Goal: Transaction & Acquisition: Purchase product/service

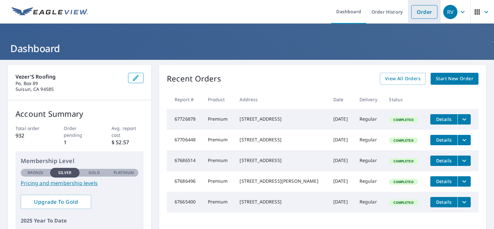
click at [420, 13] on link "Order" at bounding box center [424, 12] width 26 height 14
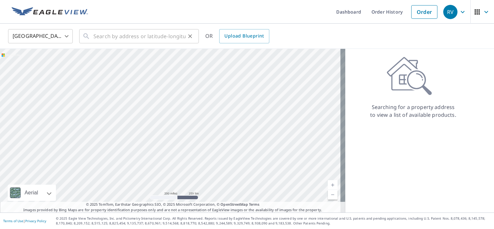
click at [91, 36] on div "​" at bounding box center [139, 36] width 120 height 14
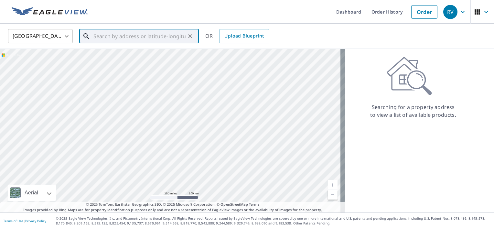
click at [92, 35] on div "​" at bounding box center [139, 36] width 120 height 14
drag, startPoint x: 92, startPoint y: 35, endPoint x: 99, endPoint y: 33, distance: 7.1
click at [99, 33] on input "text" at bounding box center [139, 36] width 92 height 18
paste input "[STREET_ADDRESS]"
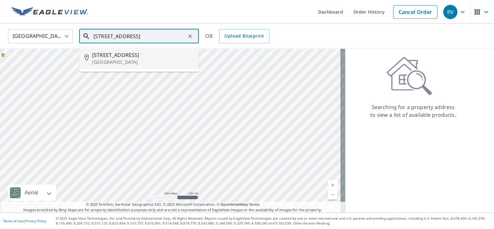
click at [115, 61] on p "[GEOGRAPHIC_DATA]" at bounding box center [142, 62] width 101 height 6
type input "[STREET_ADDRESS][PERSON_NAME]"
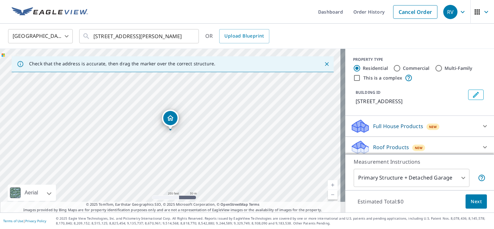
click at [328, 184] on link "Current Level 17, Zoom In" at bounding box center [333, 185] width 10 height 10
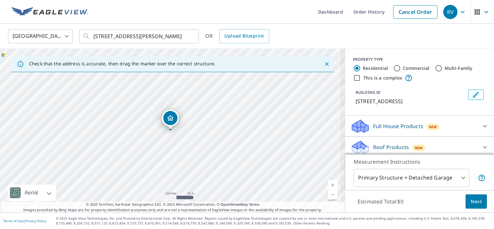
click at [328, 184] on link "Current Level 18, Zoom In" at bounding box center [333, 185] width 10 height 10
click at [328, 185] on link "Current Level 18.974577403120094, Zoom In Disabled" at bounding box center [333, 185] width 10 height 10
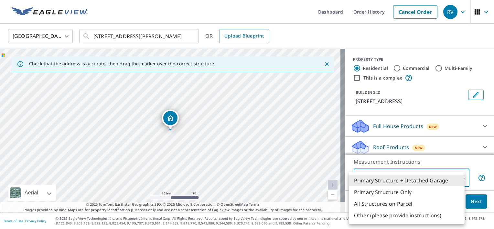
click at [459, 178] on body "RV RV Dashboard Order History Cancel Order RV [GEOGRAPHIC_DATA] US ​ [STREET_AD…" at bounding box center [247, 114] width 494 height 229
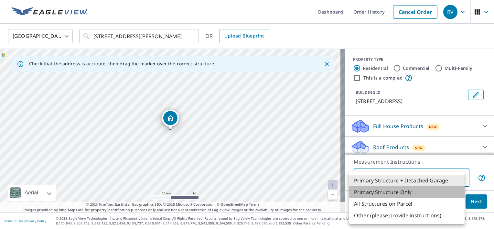
click at [402, 192] on li "Primary Structure Only" at bounding box center [407, 192] width 116 height 12
type input "2"
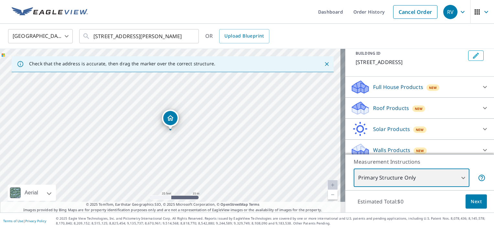
scroll to position [45, 0]
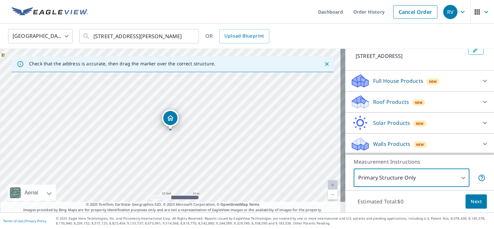
click at [483, 102] on icon at bounding box center [485, 102] width 4 height 2
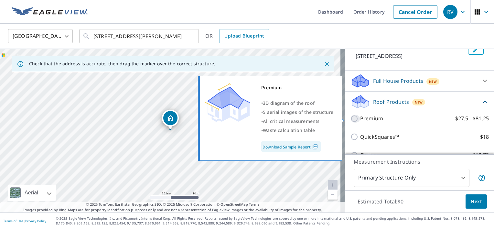
click at [350, 118] on input "Premium $27.5 - $81.25" at bounding box center [355, 119] width 10 height 8
checkbox input "true"
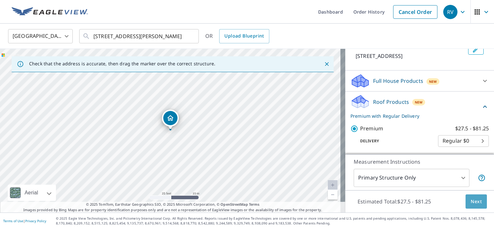
click at [471, 204] on span "Next" at bounding box center [476, 201] width 11 height 8
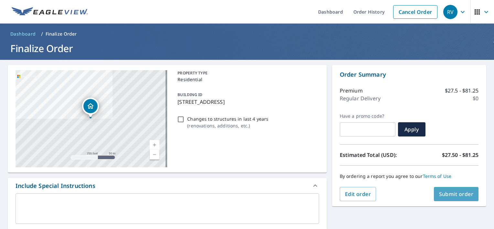
click at [446, 192] on span "Submit order" at bounding box center [456, 193] width 35 height 7
